Goal: Information Seeking & Learning: Learn about a topic

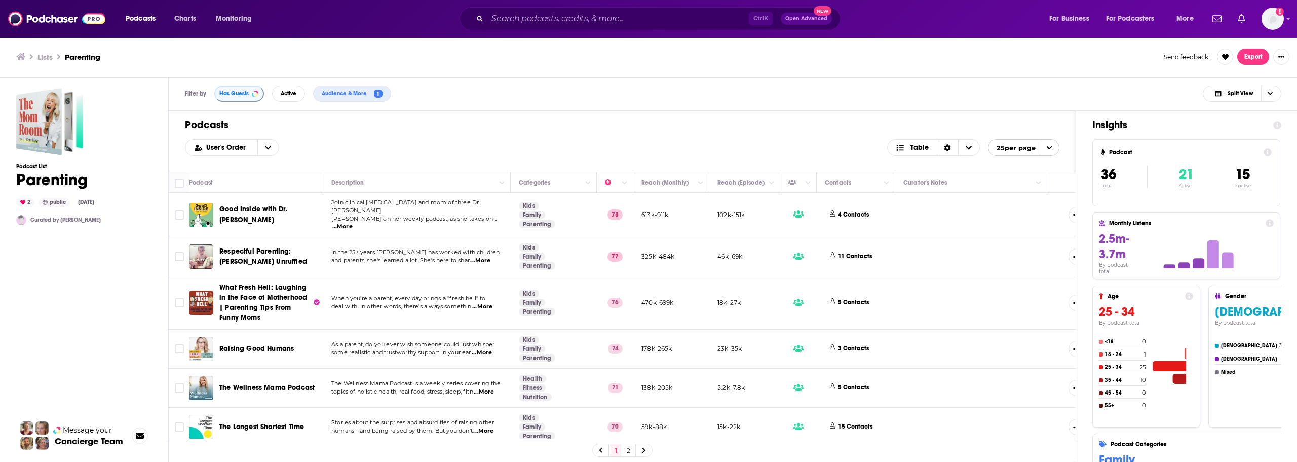
scroll to position [405, 0]
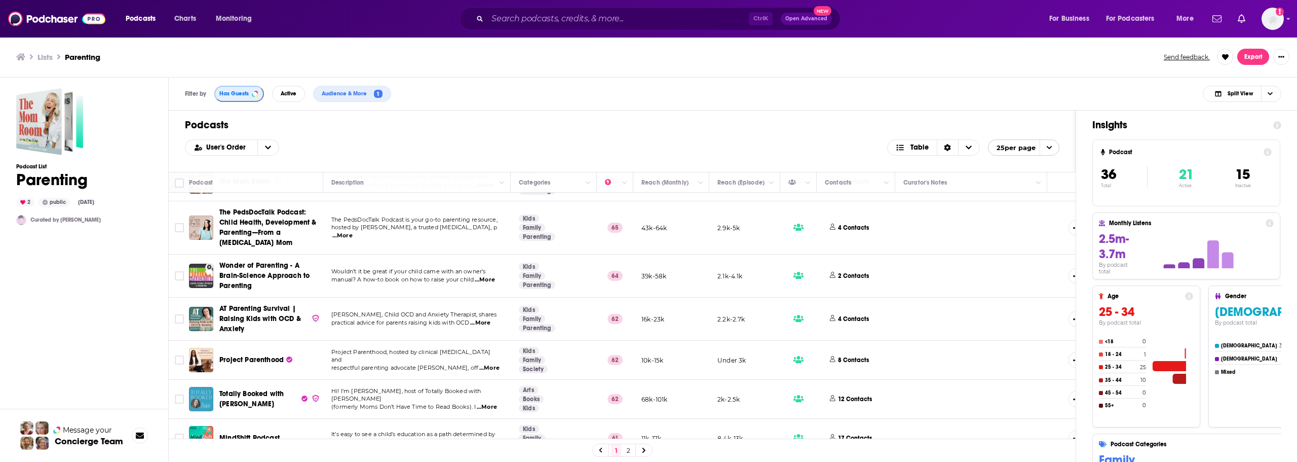
click at [234, 91] on span "Has Guests" at bounding box center [233, 94] width 29 height 6
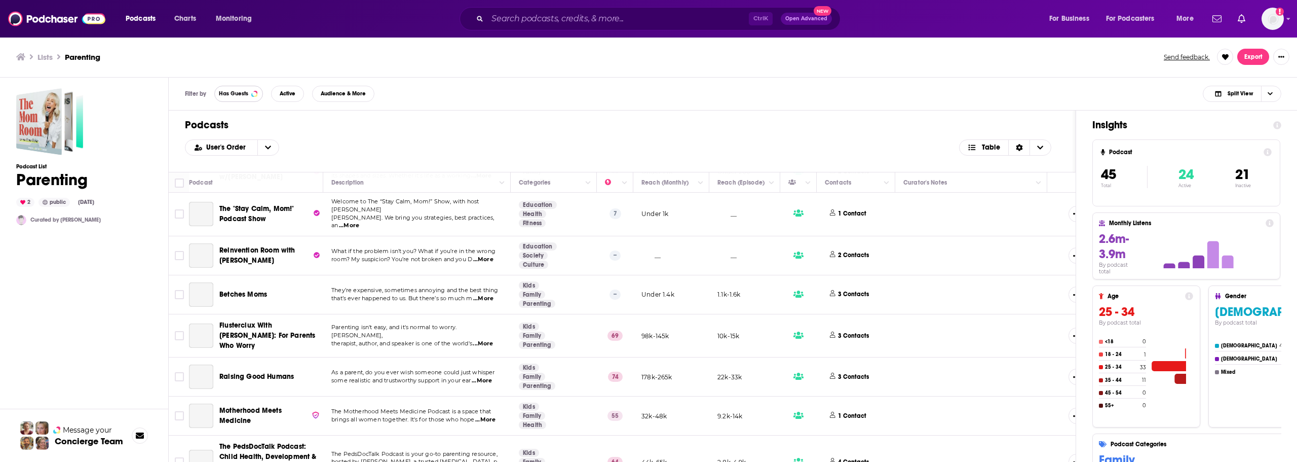
scroll to position [440, 0]
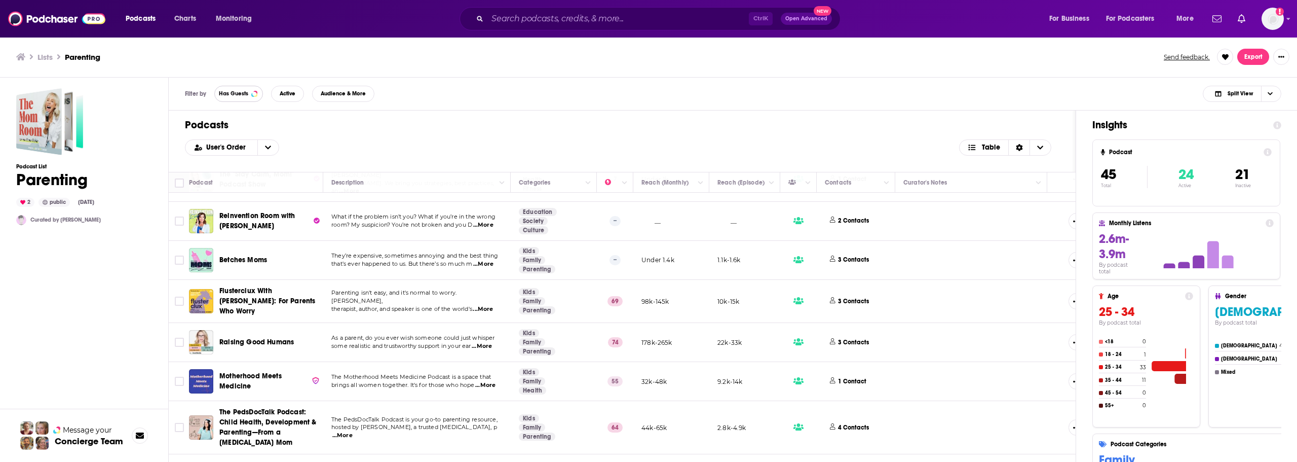
click at [229, 92] on span "Has Guests" at bounding box center [233, 94] width 29 height 6
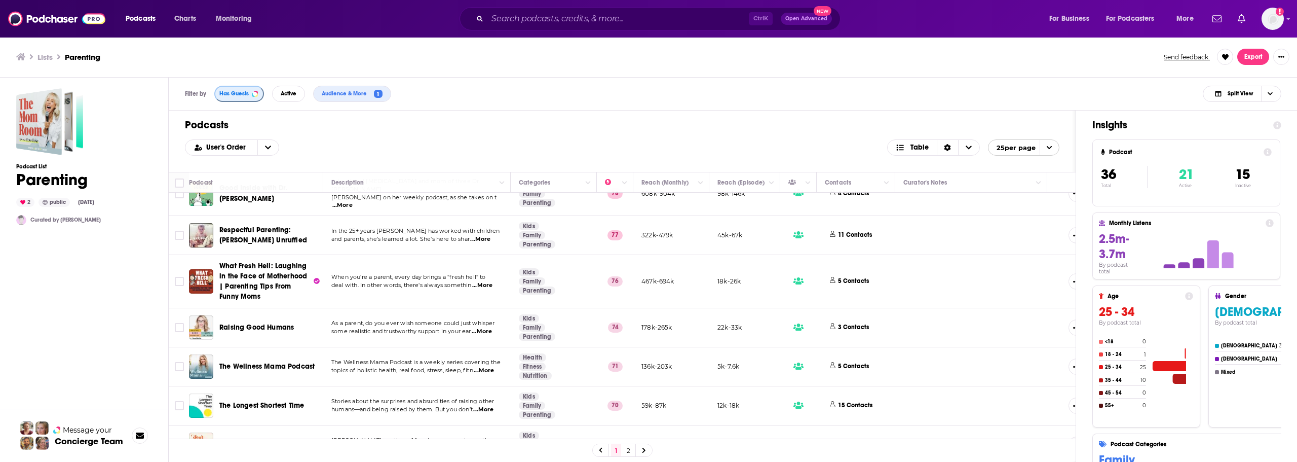
scroll to position [0, 0]
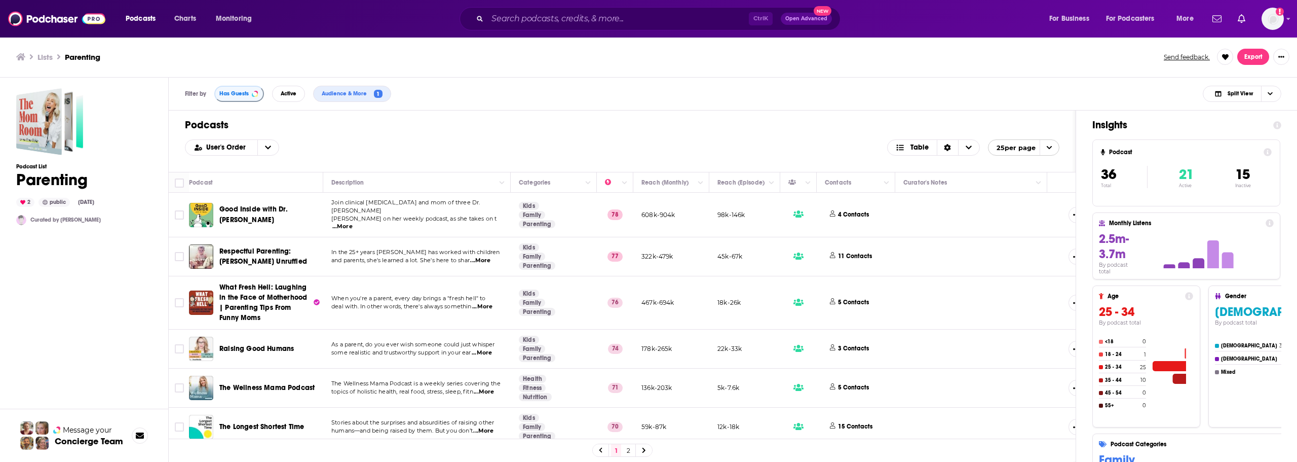
click at [353, 222] on span "...More" at bounding box center [342, 226] width 20 height 8
click at [495, 140] on div "User's Order Table 25 per page" at bounding box center [622, 147] width 875 height 16
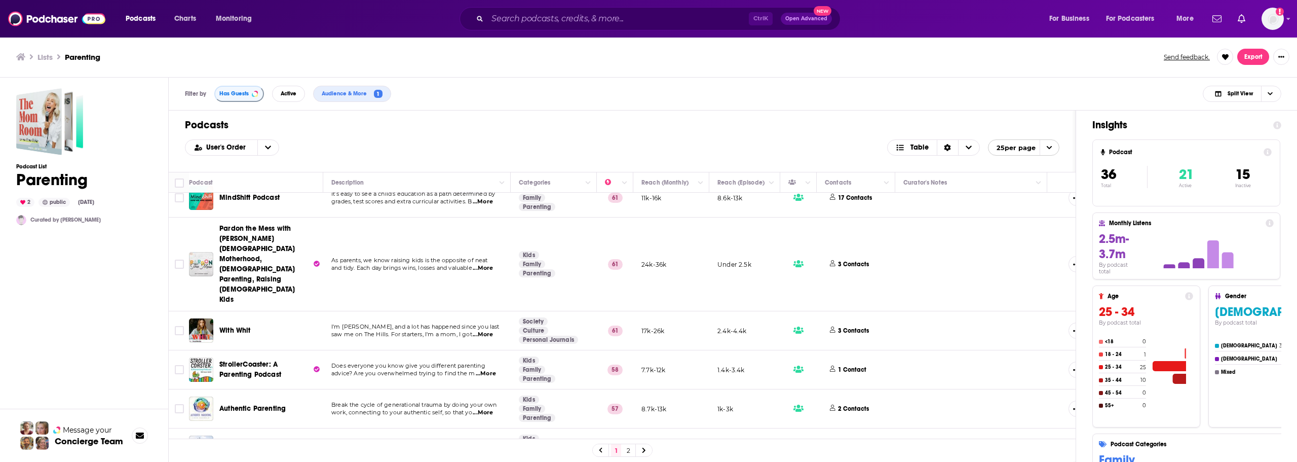
scroll to position [798, 0]
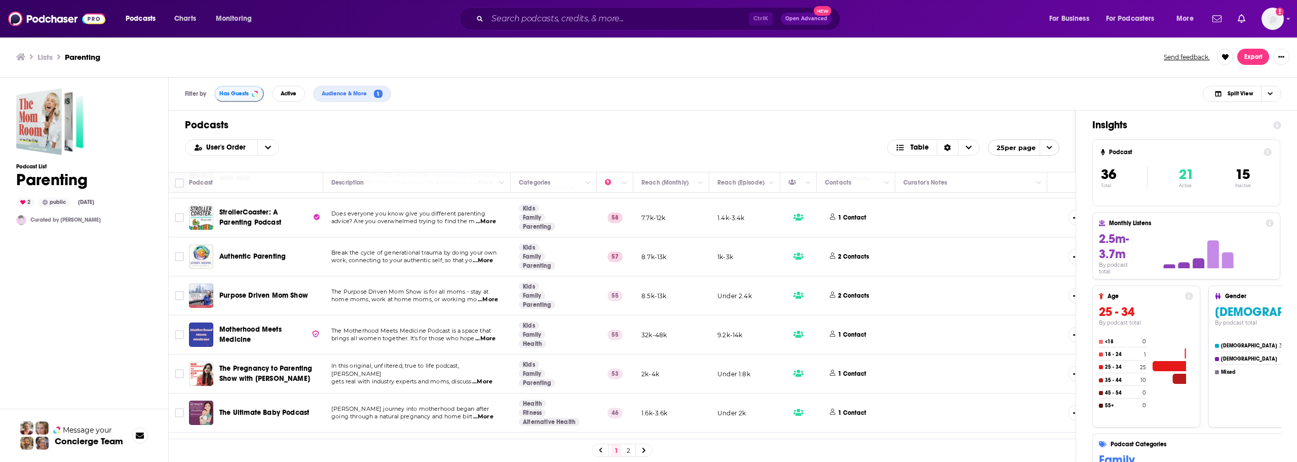
click at [492, 334] on span "...More" at bounding box center [485, 338] width 20 height 8
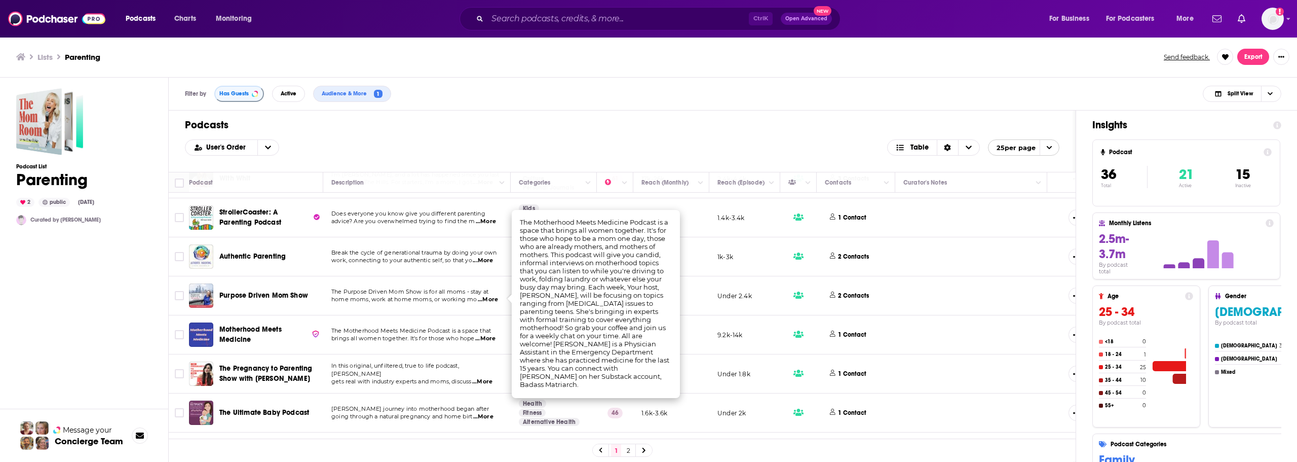
click at [491, 327] on span "The Motherhood Meets Medicine Podcast is a space that" at bounding box center [411, 330] width 160 height 7
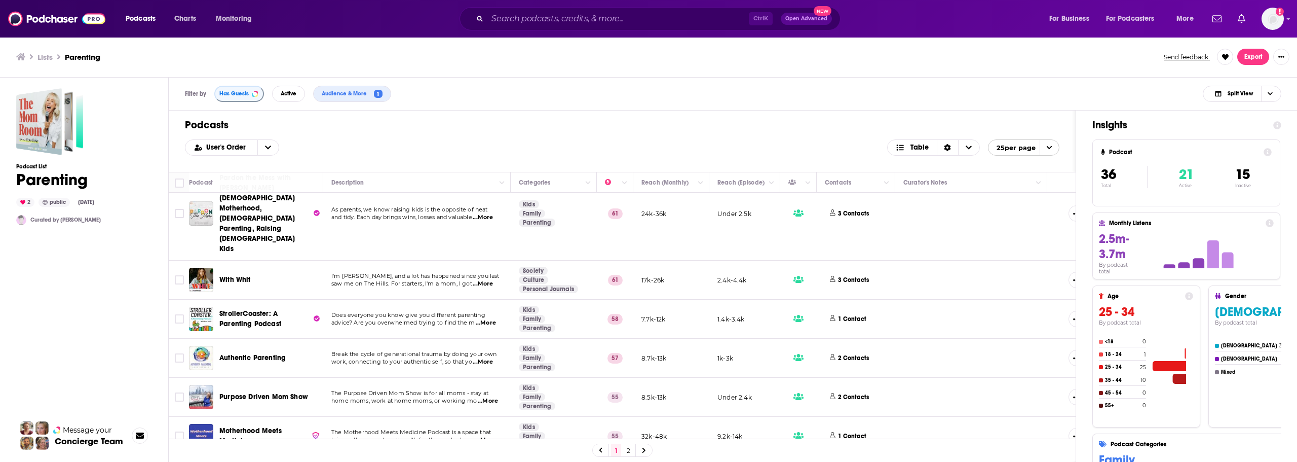
scroll to position [646, 0]
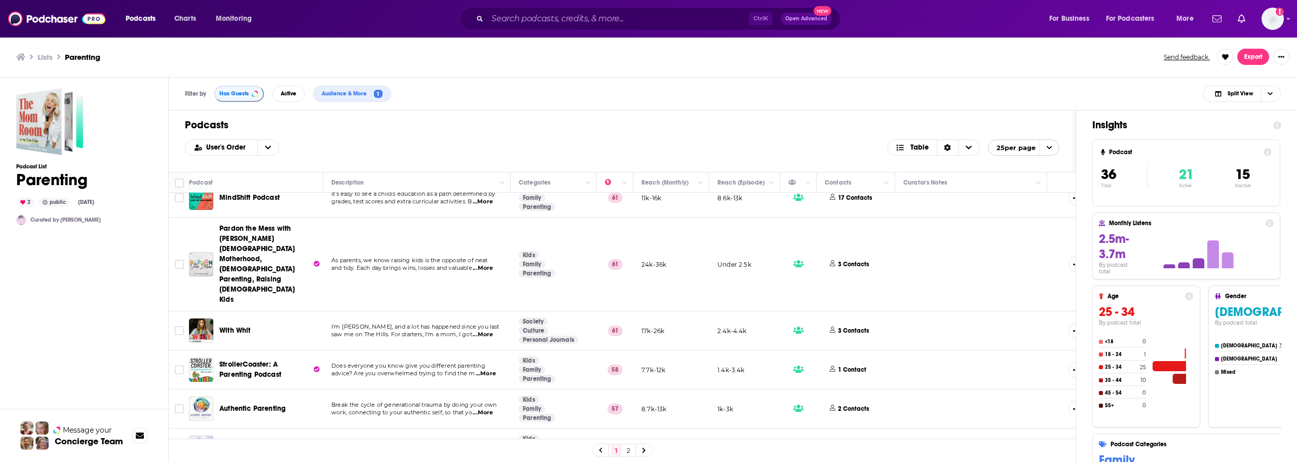
click at [487, 330] on span "...More" at bounding box center [483, 334] width 20 height 8
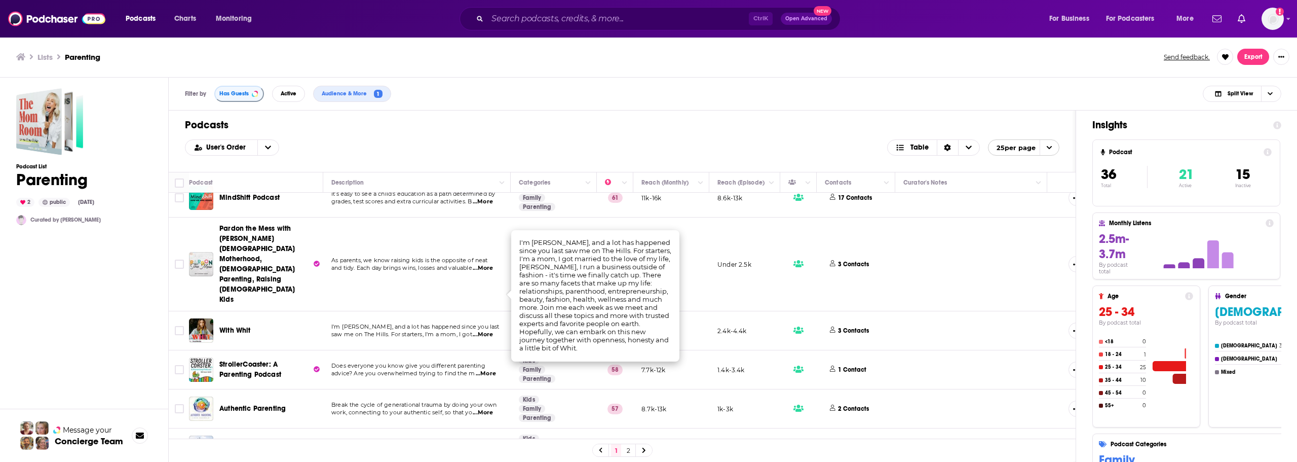
click at [430, 330] on span "saw me on The Hills. For starters, I'm a mom, I got" at bounding box center [401, 333] width 141 height 7
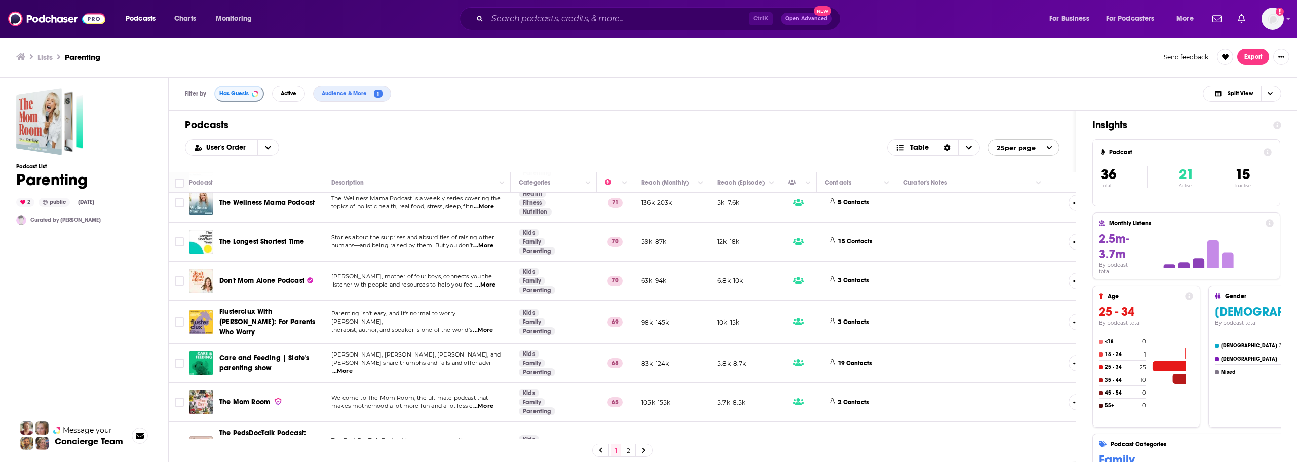
scroll to position [203, 0]
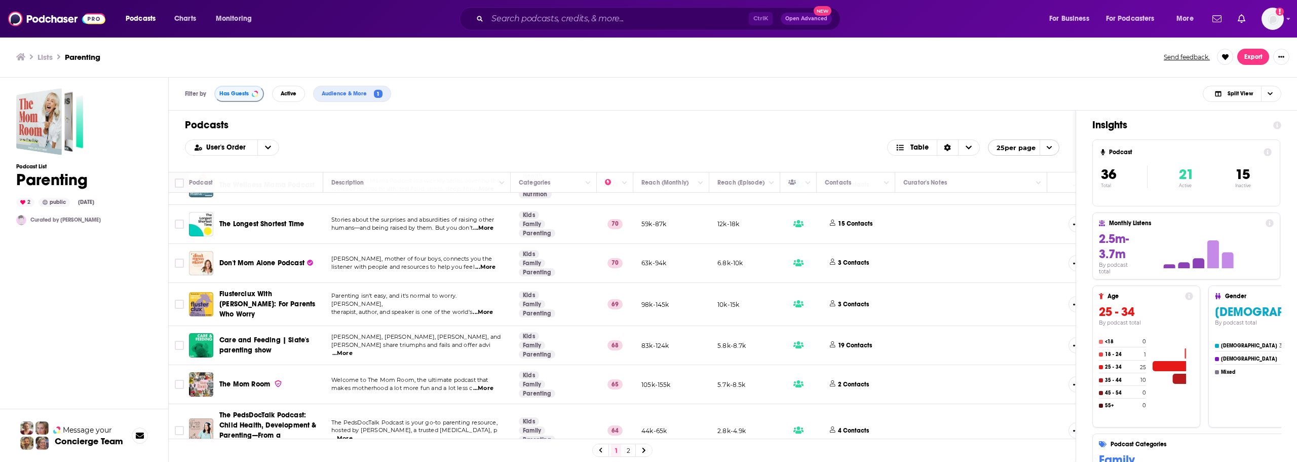
click at [490, 224] on span "...More" at bounding box center [483, 228] width 20 height 8
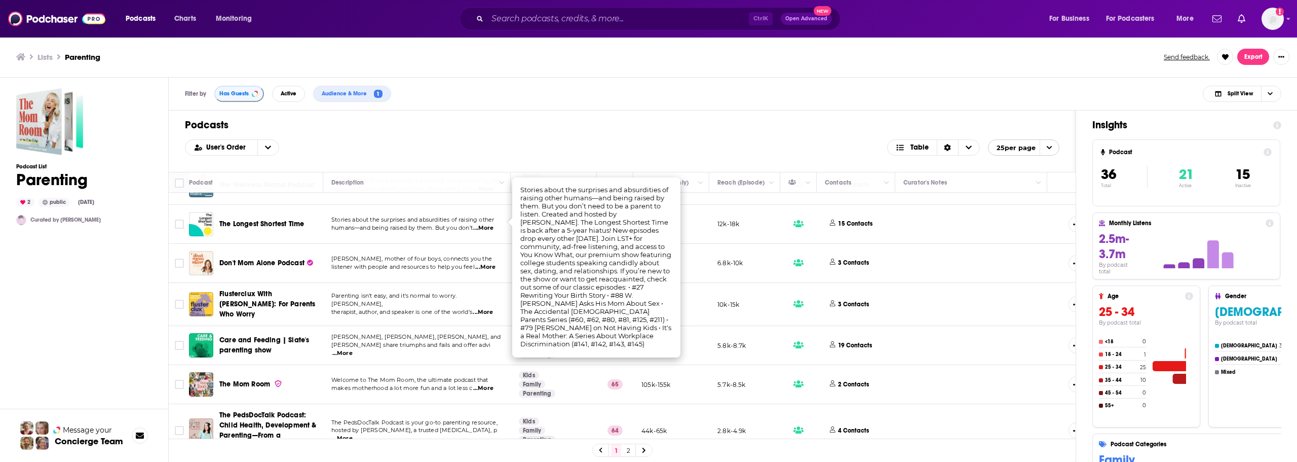
click at [448, 218] on p "Stories about the surprises and absurdities of raising other" at bounding box center [416, 220] width 171 height 8
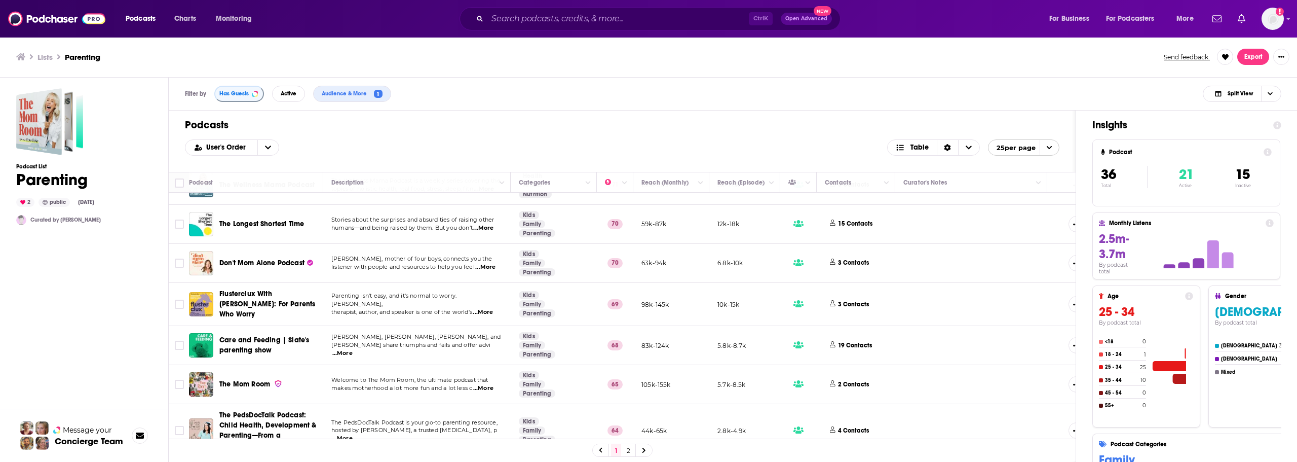
scroll to position [253, 0]
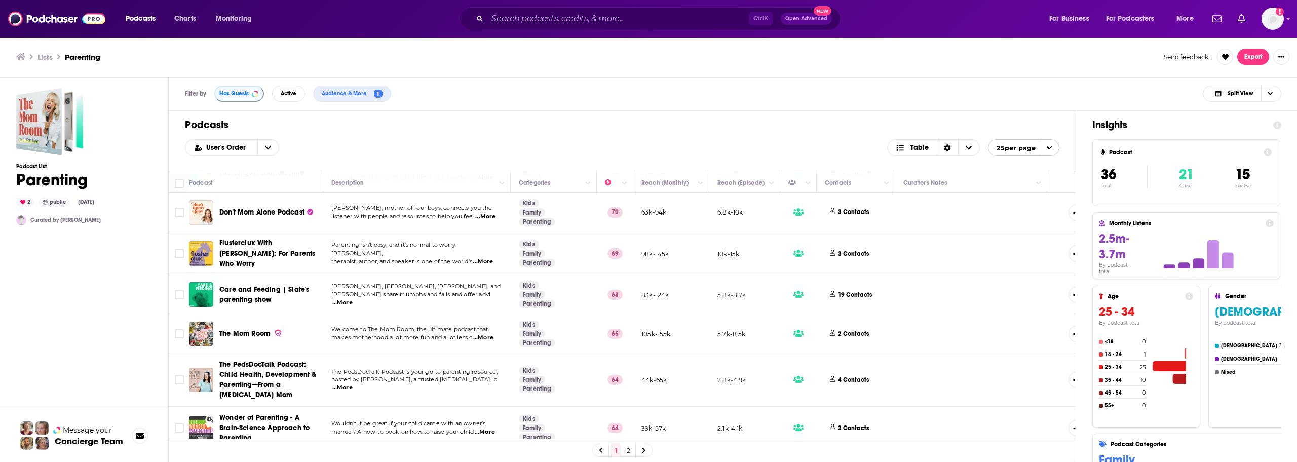
click at [353, 298] on span "...More" at bounding box center [342, 302] width 20 height 8
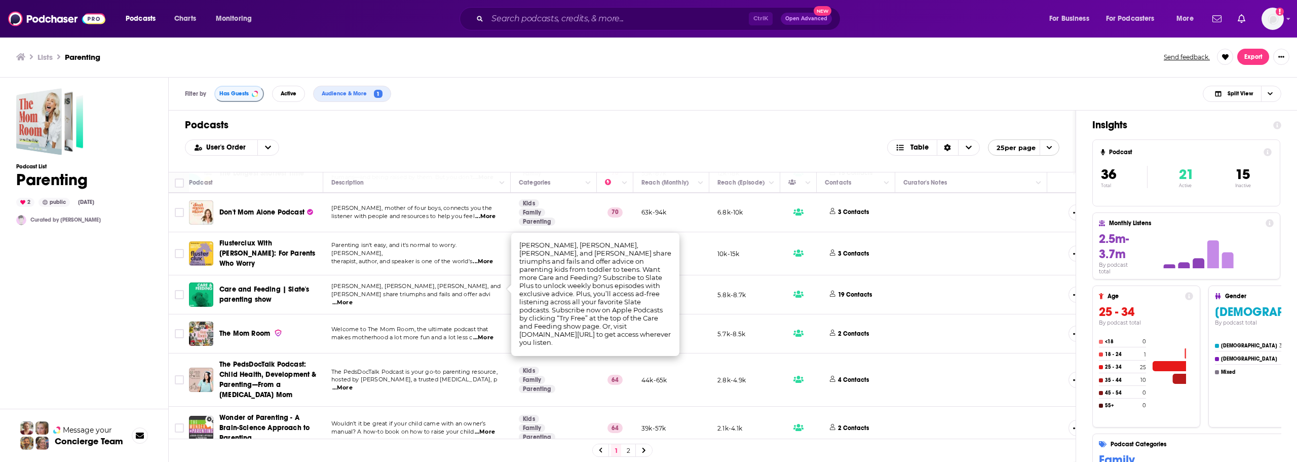
click at [441, 245] on p "Parenting isn't easy, and it's normal to worry. [PERSON_NAME]," at bounding box center [416, 249] width 171 height 16
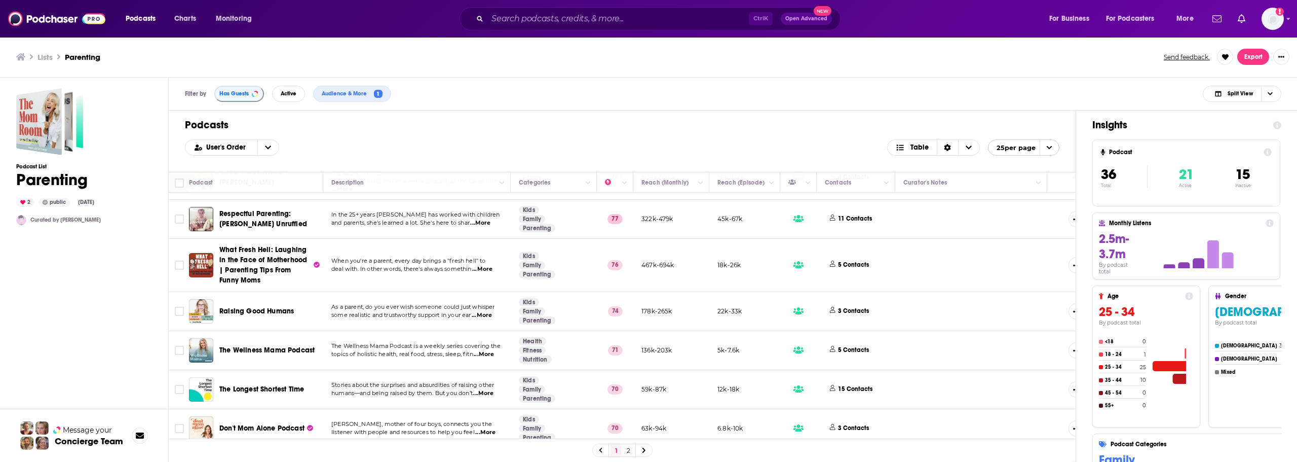
scroll to position [0, 0]
